Goal: Navigation & Orientation: Find specific page/section

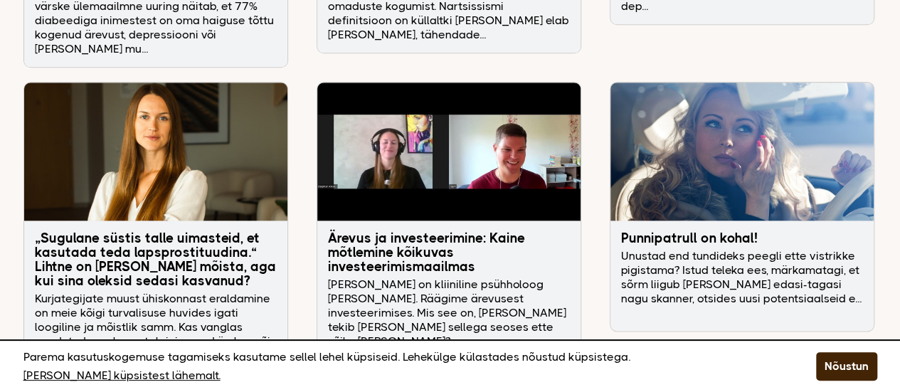
scroll to position [3487, 0]
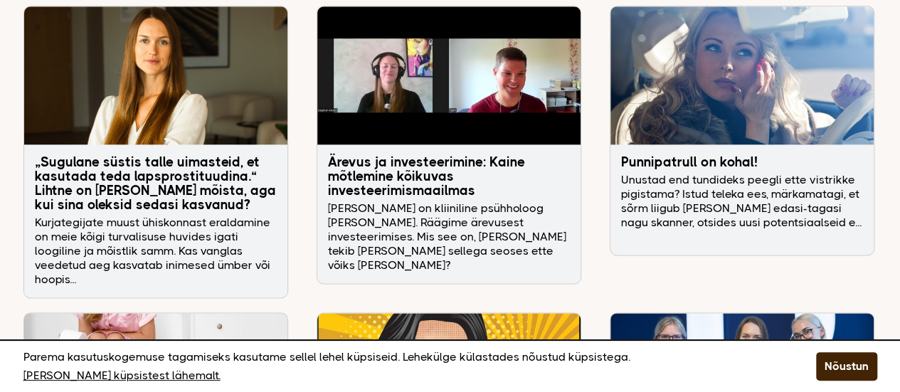
click at [647, 155] on h3 "Punnipatrull on kohal!" at bounding box center [742, 162] width 242 height 14
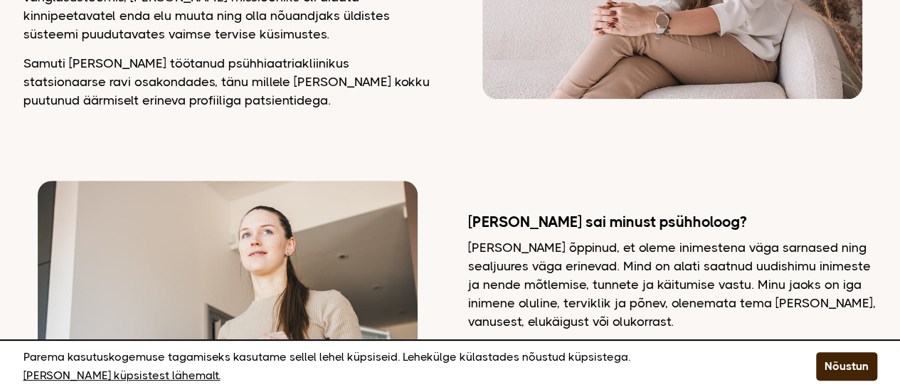
scroll to position [0, 0]
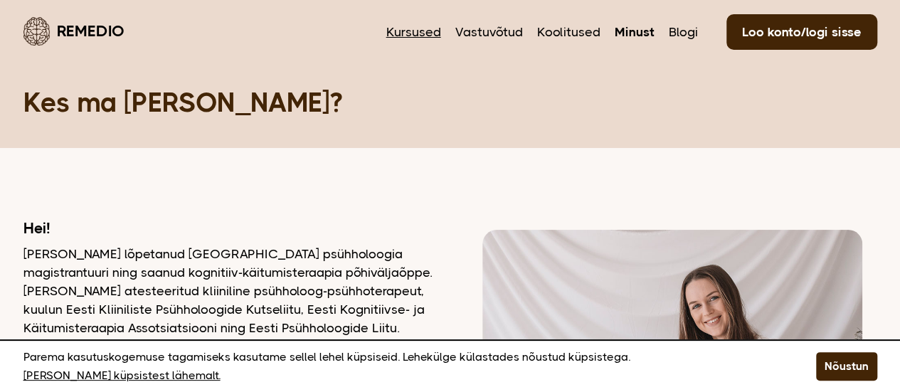
click at [414, 30] on link "Kursused" at bounding box center [413, 32] width 55 height 19
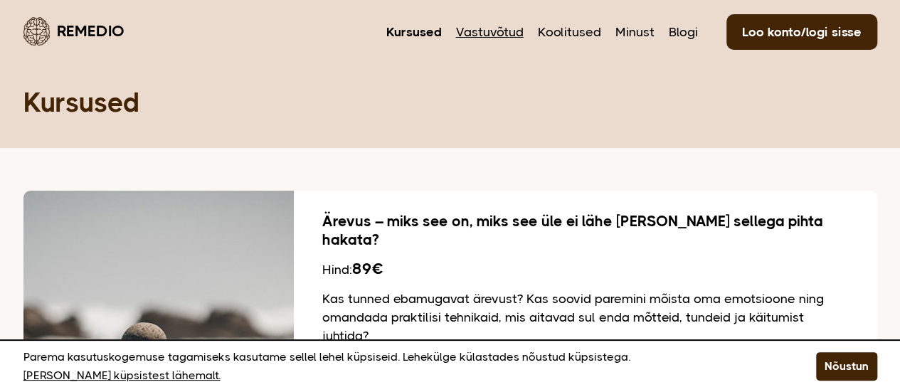
click at [497, 35] on link "Vastuvõtud" at bounding box center [490, 32] width 68 height 19
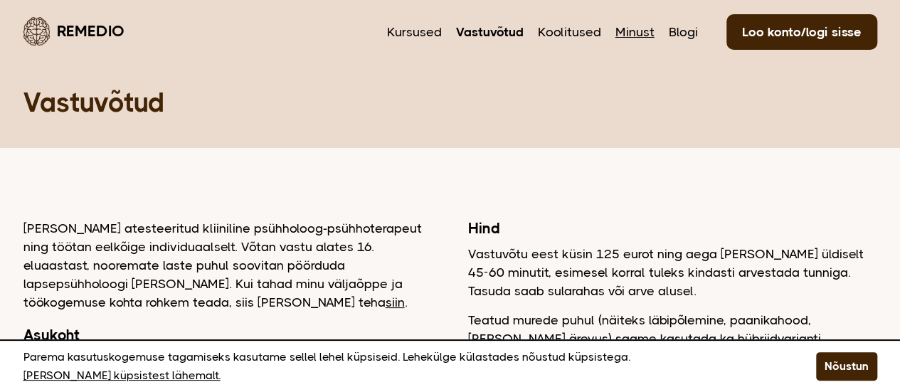
click at [626, 32] on link "Minust" at bounding box center [635, 32] width 39 height 19
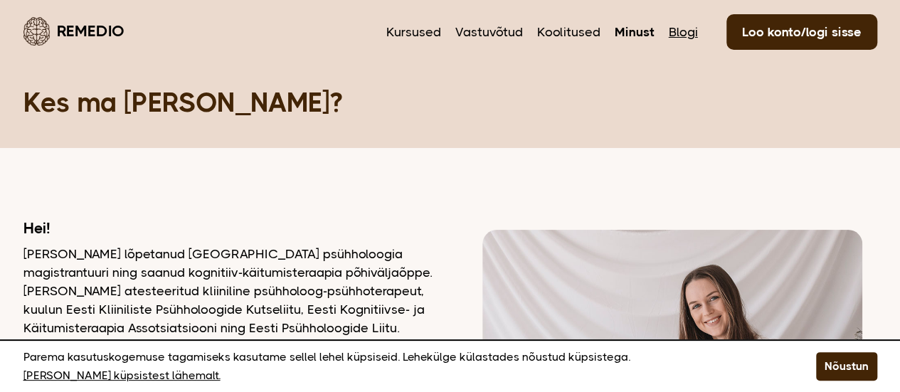
click at [672, 31] on link "Blogi" at bounding box center [683, 32] width 29 height 19
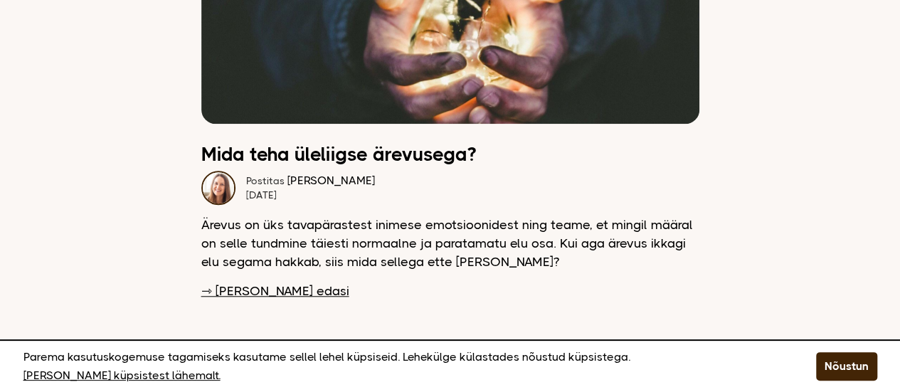
scroll to position [5907, 0]
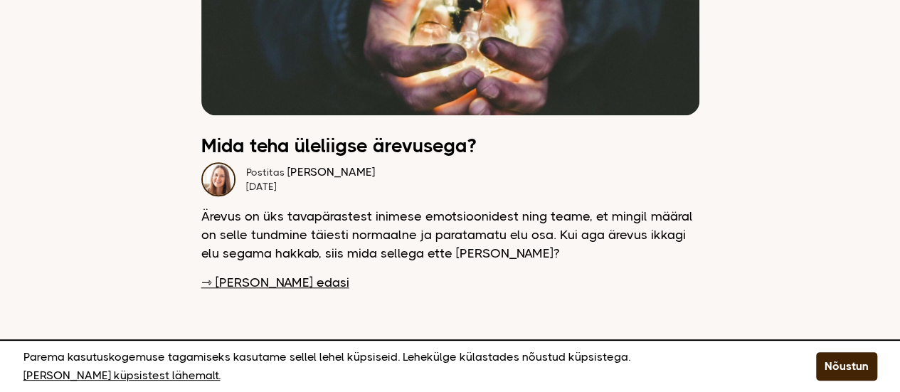
click at [258, 273] on link "⇾ [PERSON_NAME] edasi" at bounding box center [275, 282] width 148 height 19
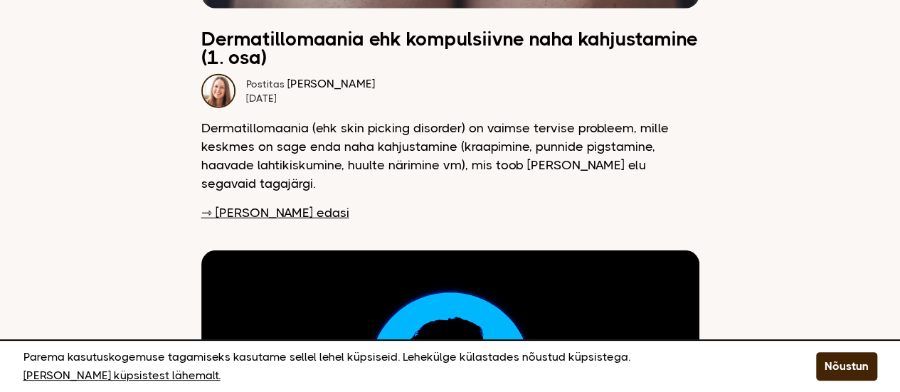
scroll to position [1850, 0]
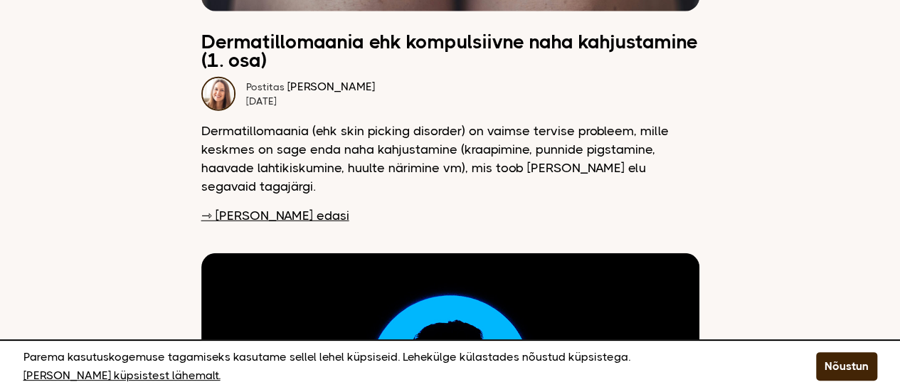
click at [263, 206] on link "⇾ [PERSON_NAME] edasi" at bounding box center [275, 215] width 148 height 19
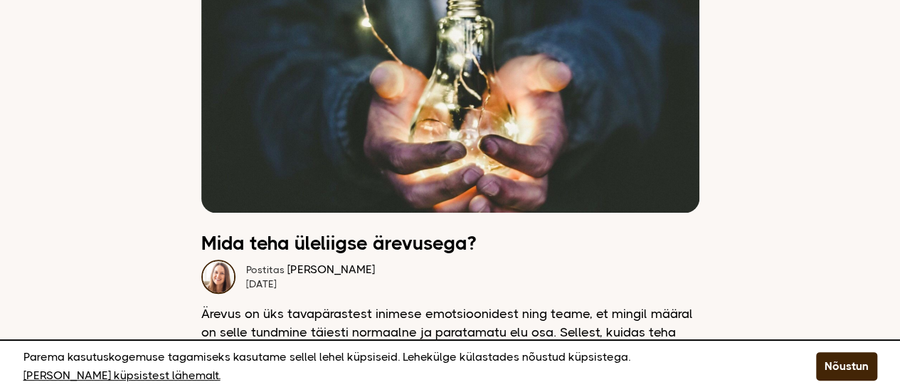
scroll to position [213, 0]
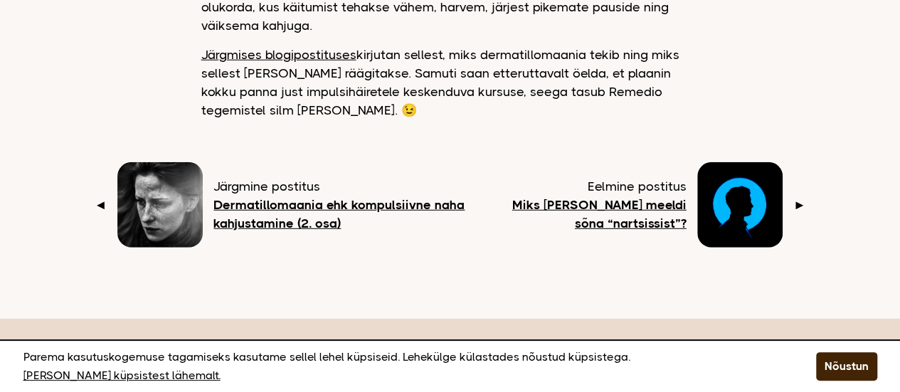
scroll to position [1993, 0]
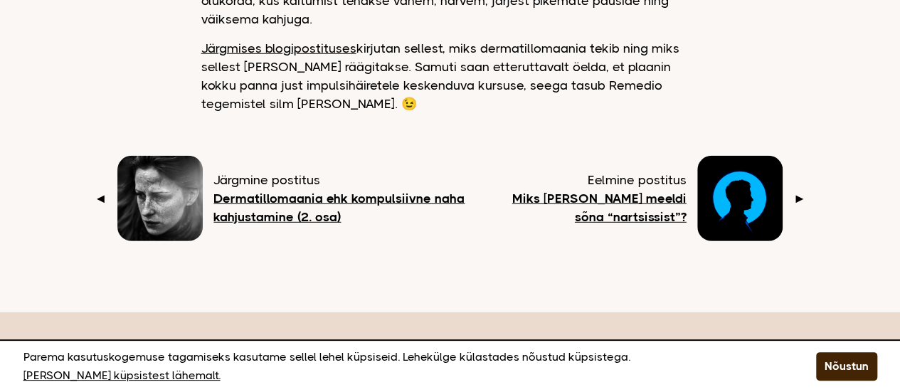
click at [381, 191] on b "Dermatillomaania ehk kompulsiivne naha kahjustamine (2. osa)" at bounding box center [338, 207] width 251 height 33
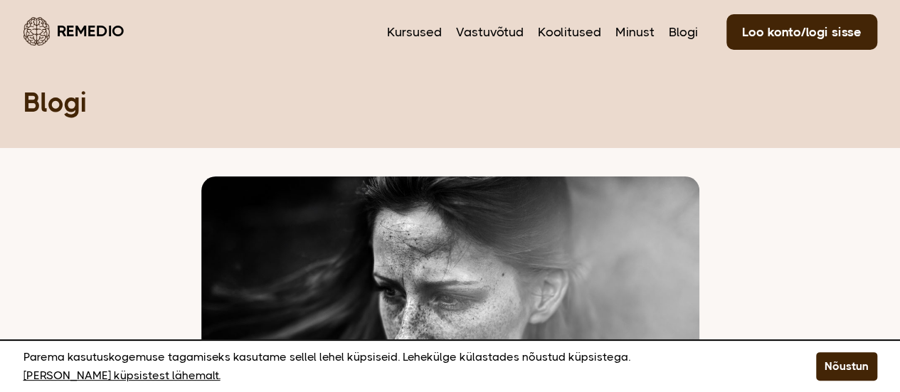
click at [417, 22] on nav "Kursused Vastuvõtud Koolitused Minust Blogi Loo konto/logi sisse" at bounding box center [632, 30] width 490 height 33
click at [421, 28] on link "Kursused" at bounding box center [414, 32] width 55 height 19
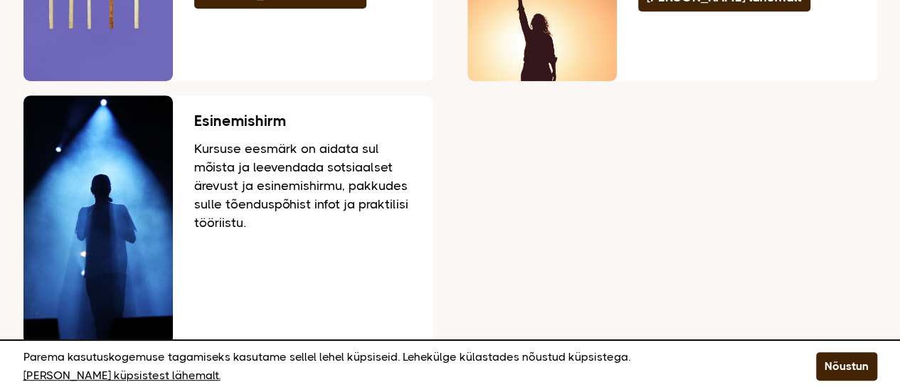
scroll to position [3131, 0]
